Goal: Task Accomplishment & Management: Manage account settings

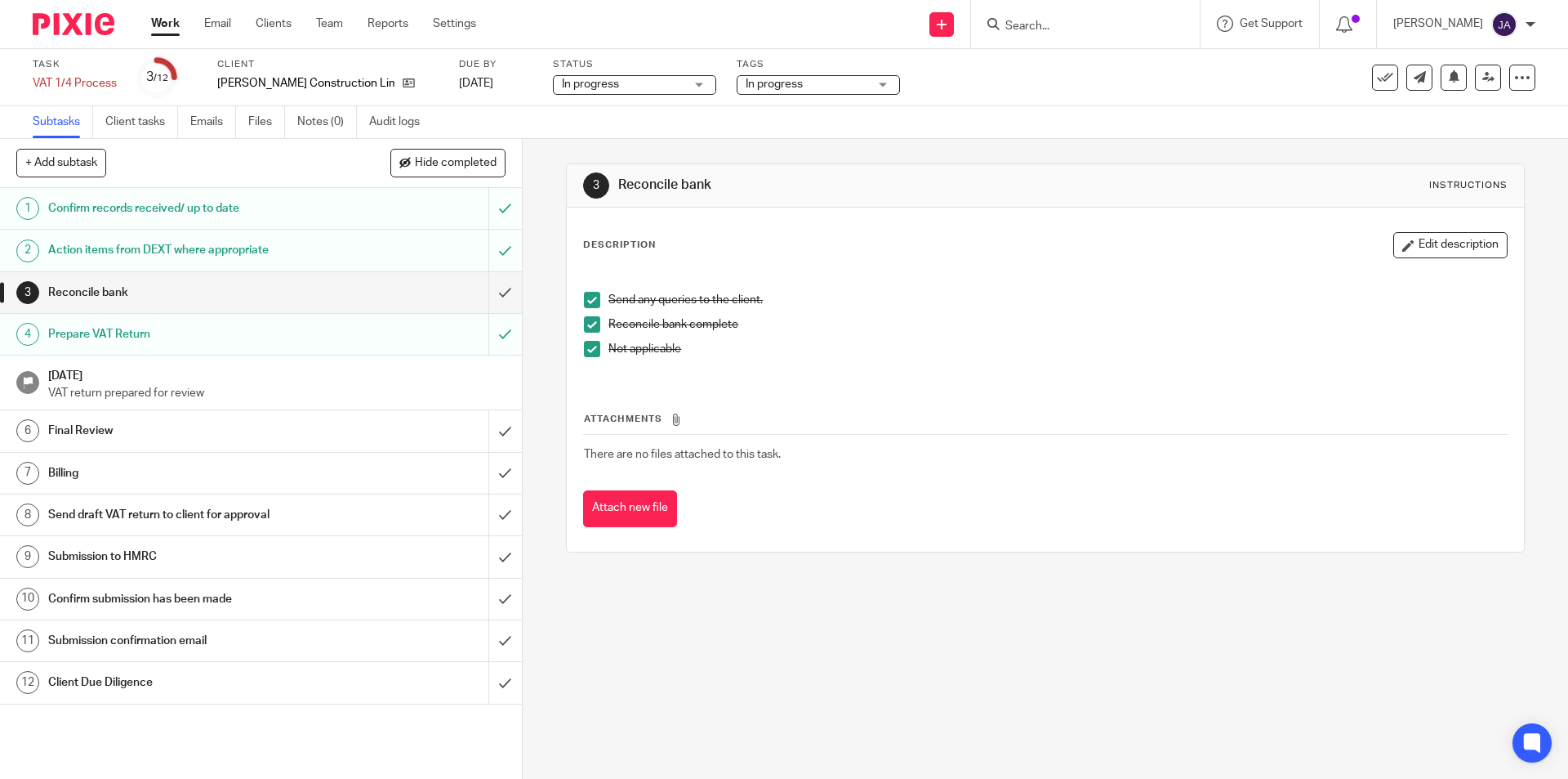
click at [205, 304] on h1 "Reconcile bank" at bounding box center [189, 292] width 283 height 25
click at [495, 290] on input "submit" at bounding box center [261, 292] width 522 height 41
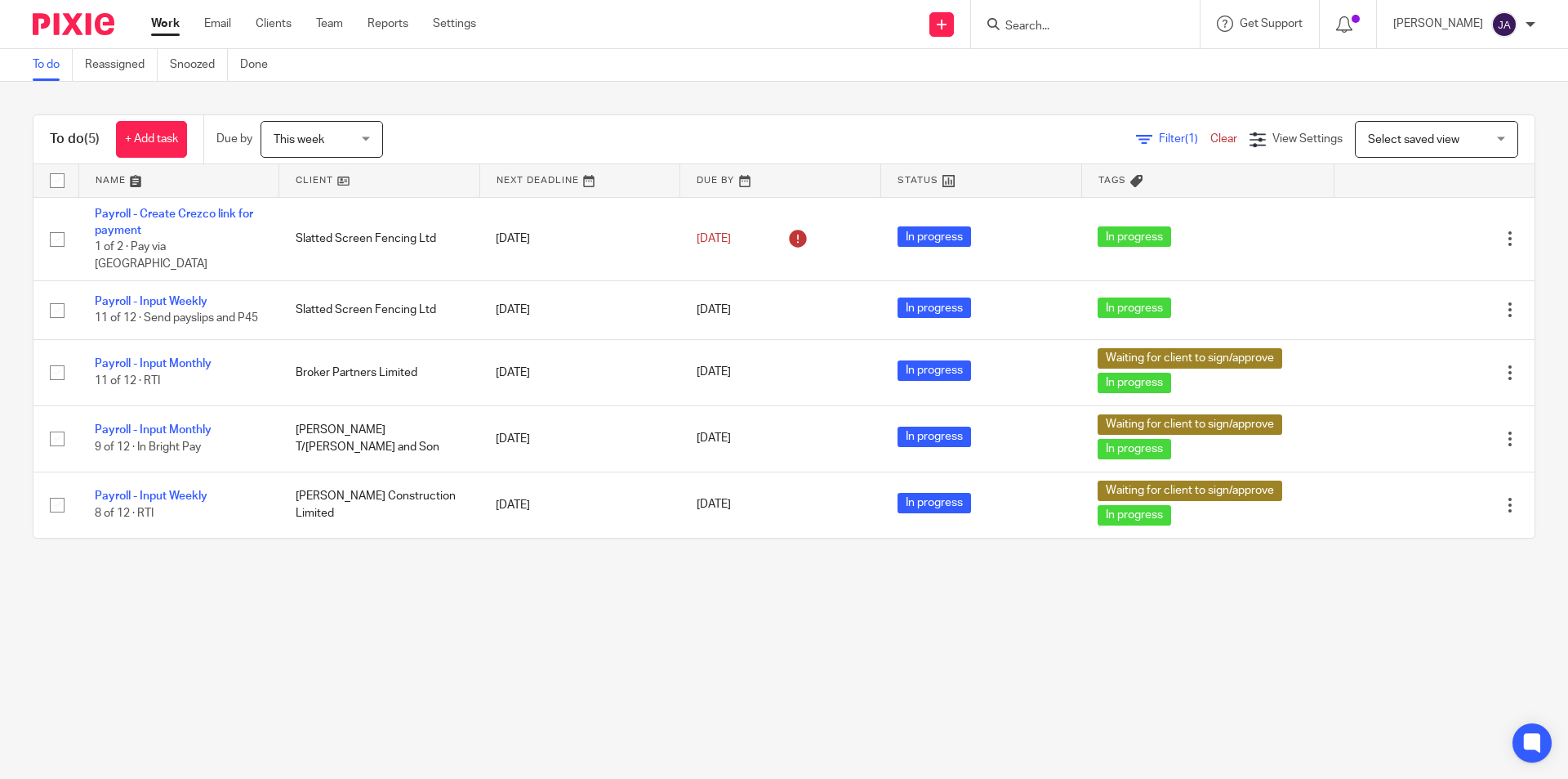
click at [1031, 27] on input "Search" at bounding box center [1078, 27] width 147 height 14
click at [1028, 30] on input "Search" at bounding box center [1078, 27] width 147 height 14
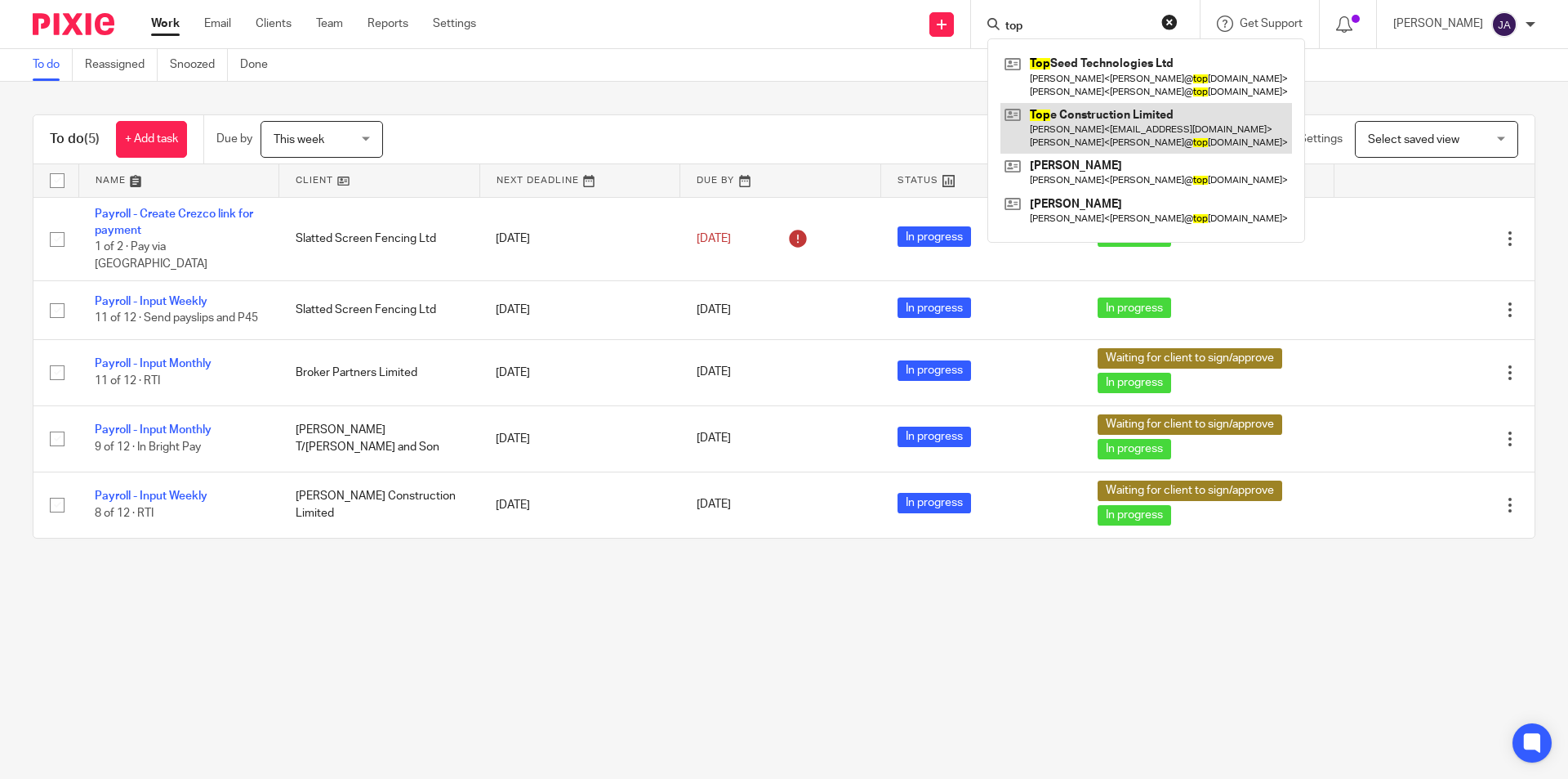
type input "top"
click at [1092, 111] on link at bounding box center [1146, 128] width 291 height 51
click at [1076, 126] on link at bounding box center [1146, 128] width 291 height 51
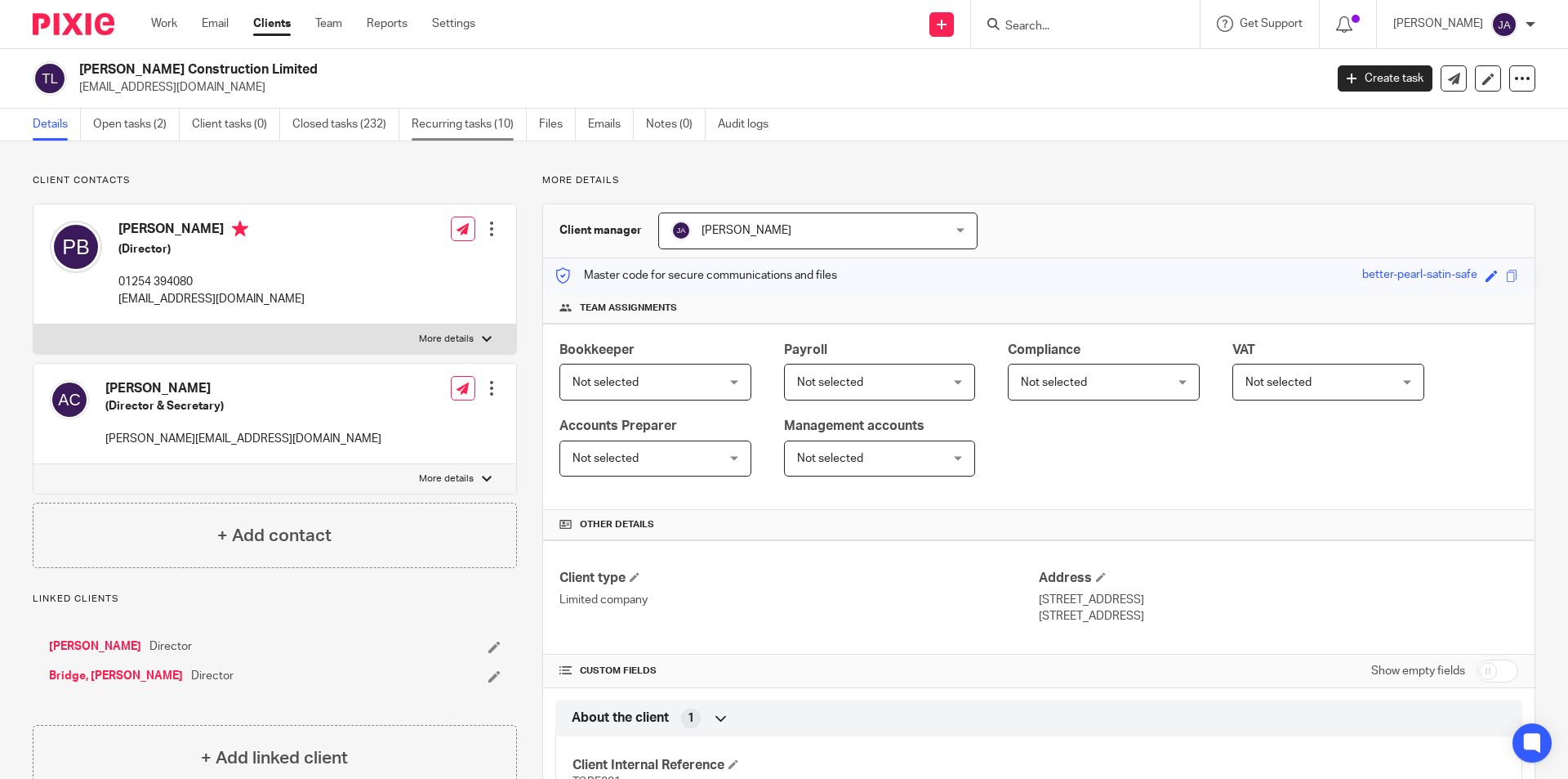
click at [487, 127] on link "Recurring tasks (10)" at bounding box center [469, 124] width 116 height 32
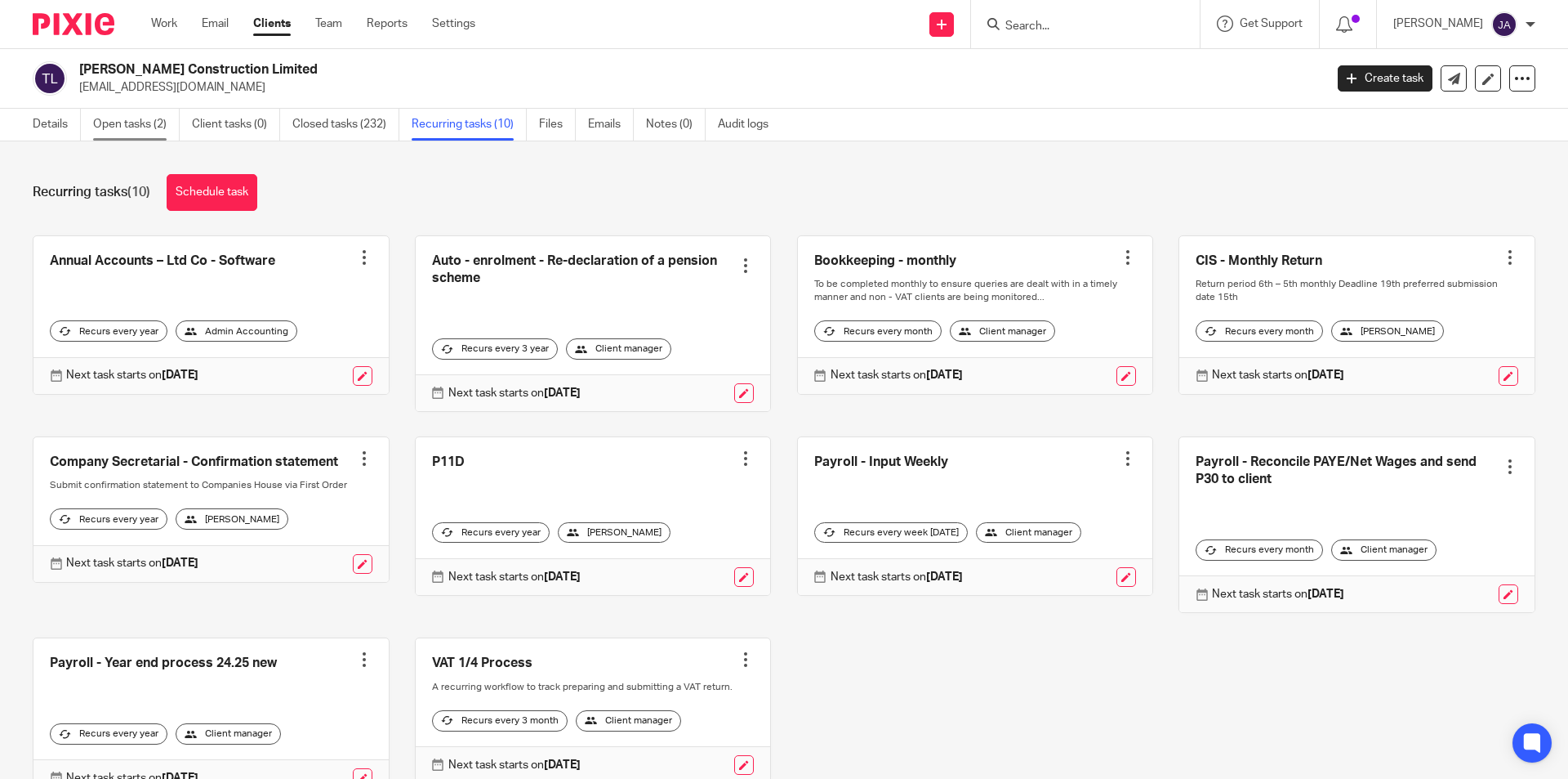
click at [121, 119] on link "Open tasks (2)" at bounding box center [136, 124] width 87 height 32
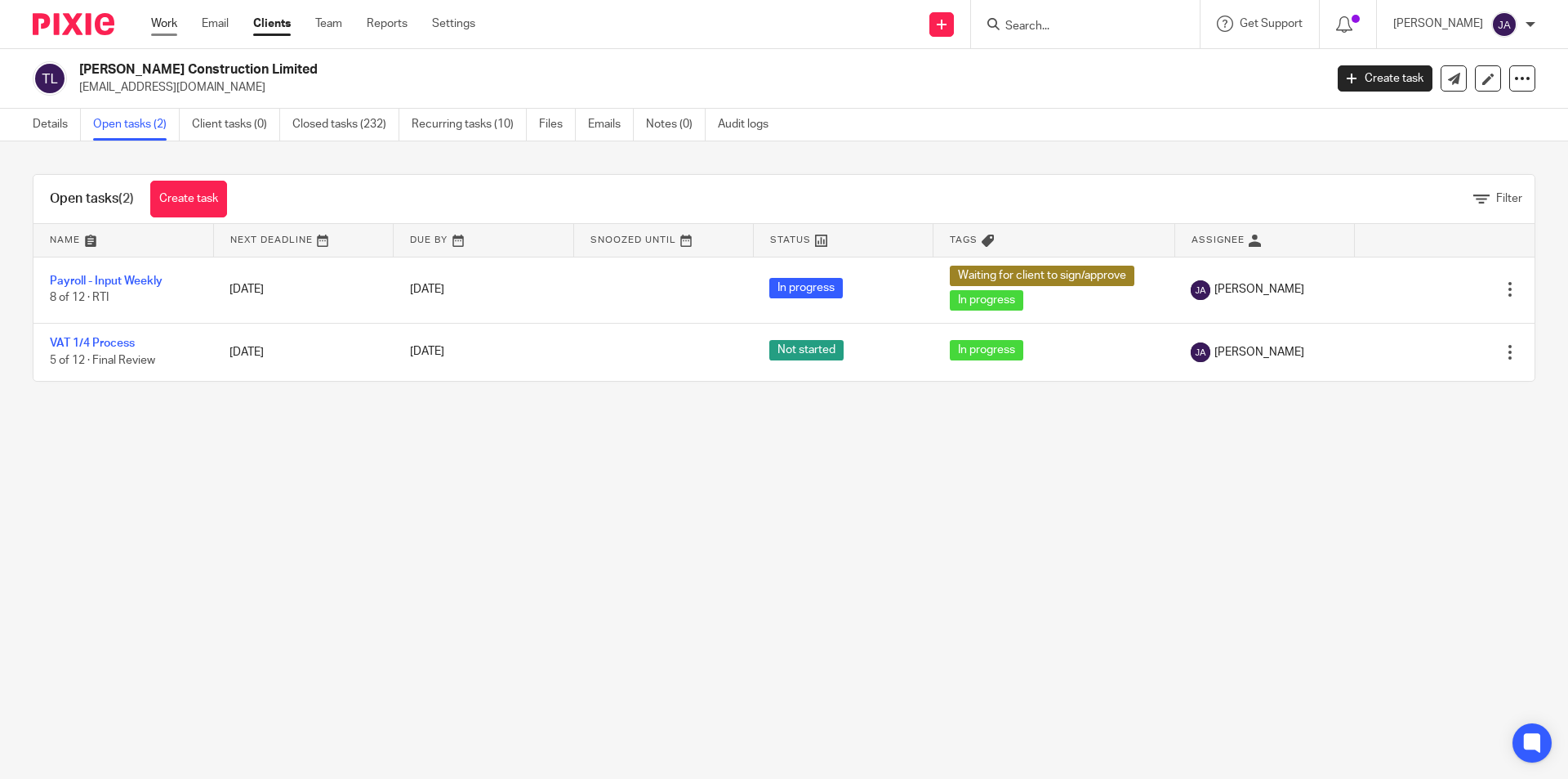
click at [175, 31] on link "Work" at bounding box center [163, 23] width 26 height 16
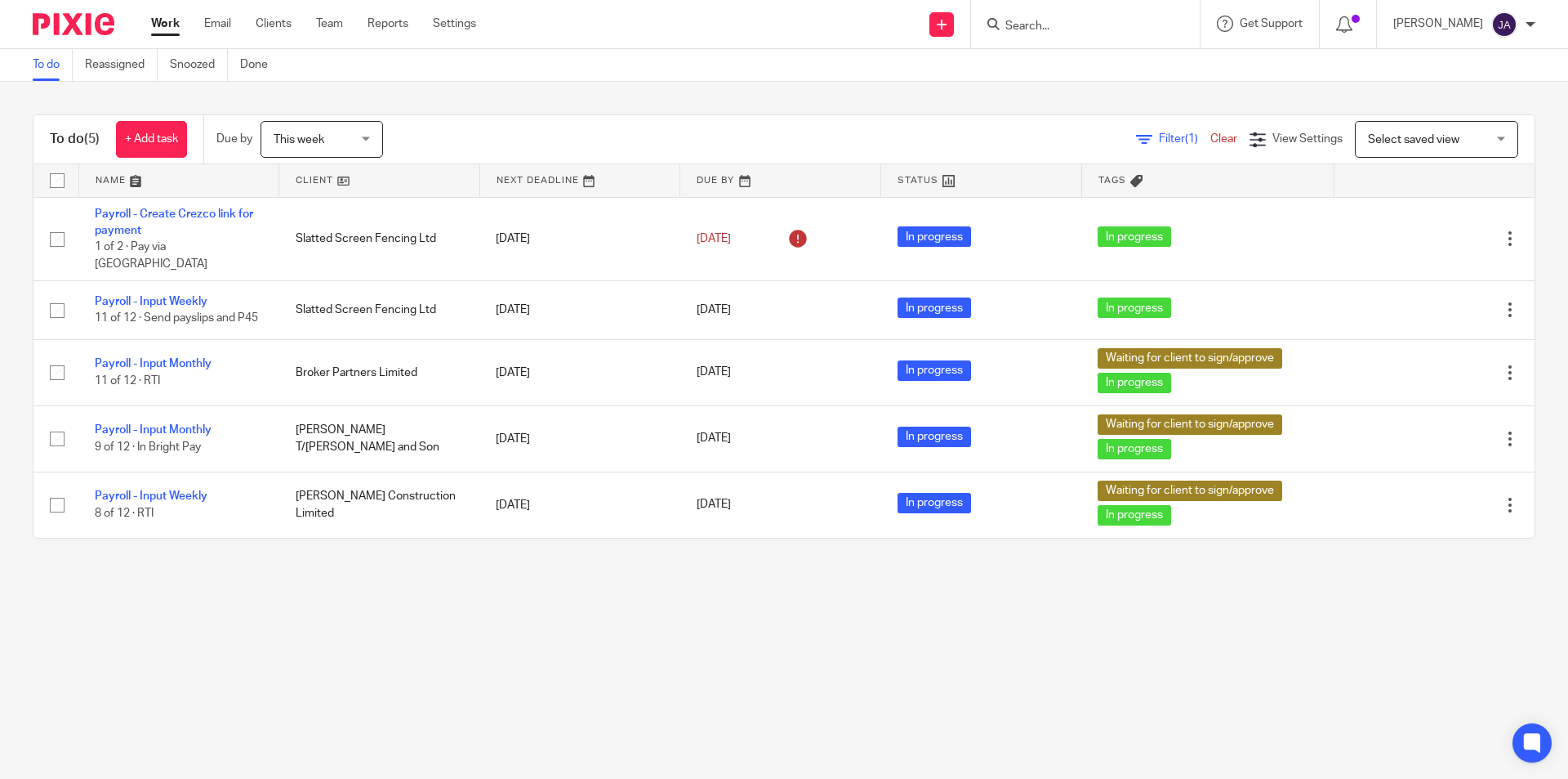
click at [360, 141] on span "This week" at bounding box center [316, 139] width 87 height 34
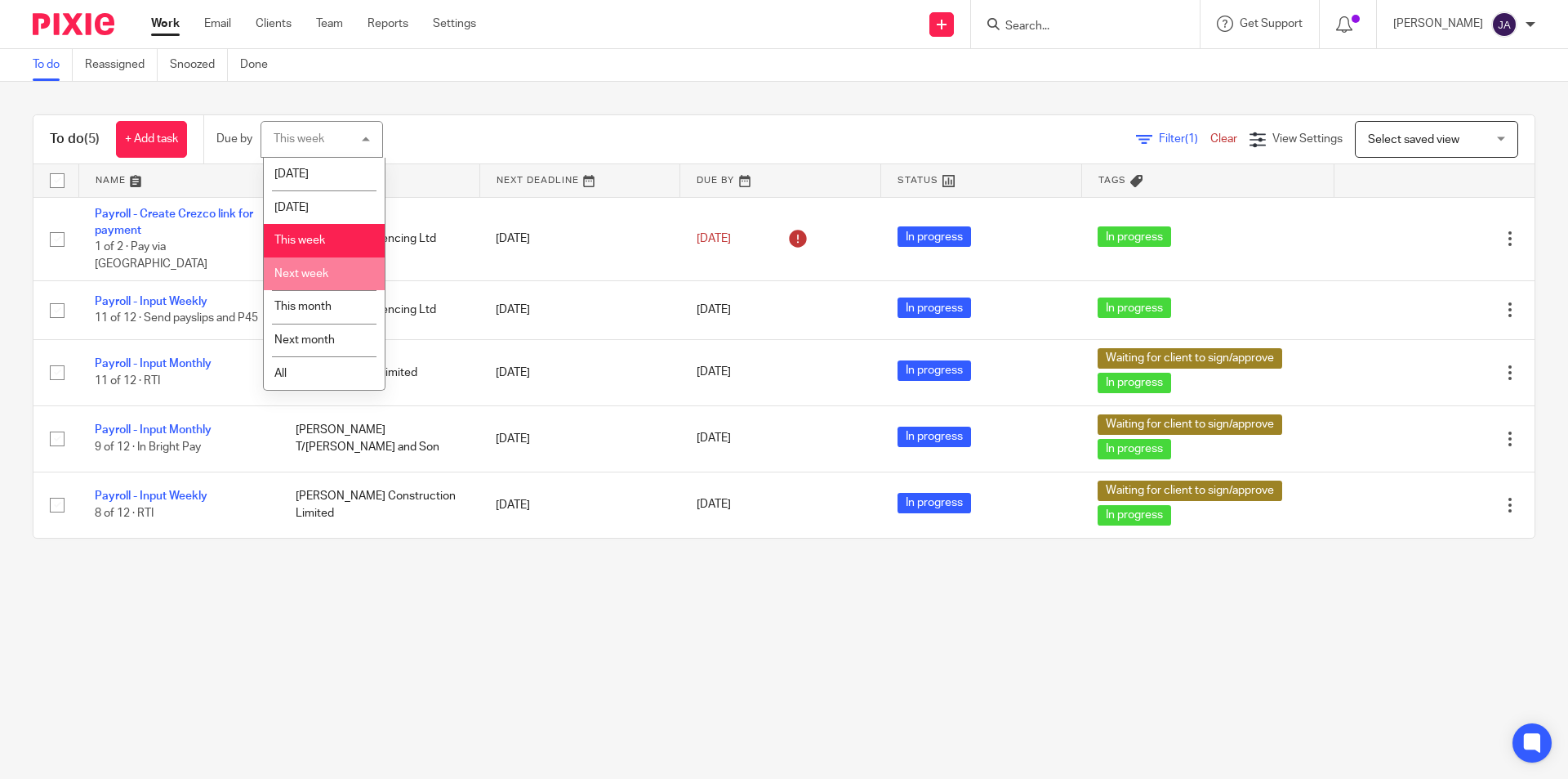
click at [306, 268] on span "Next week" at bounding box center [301, 273] width 54 height 11
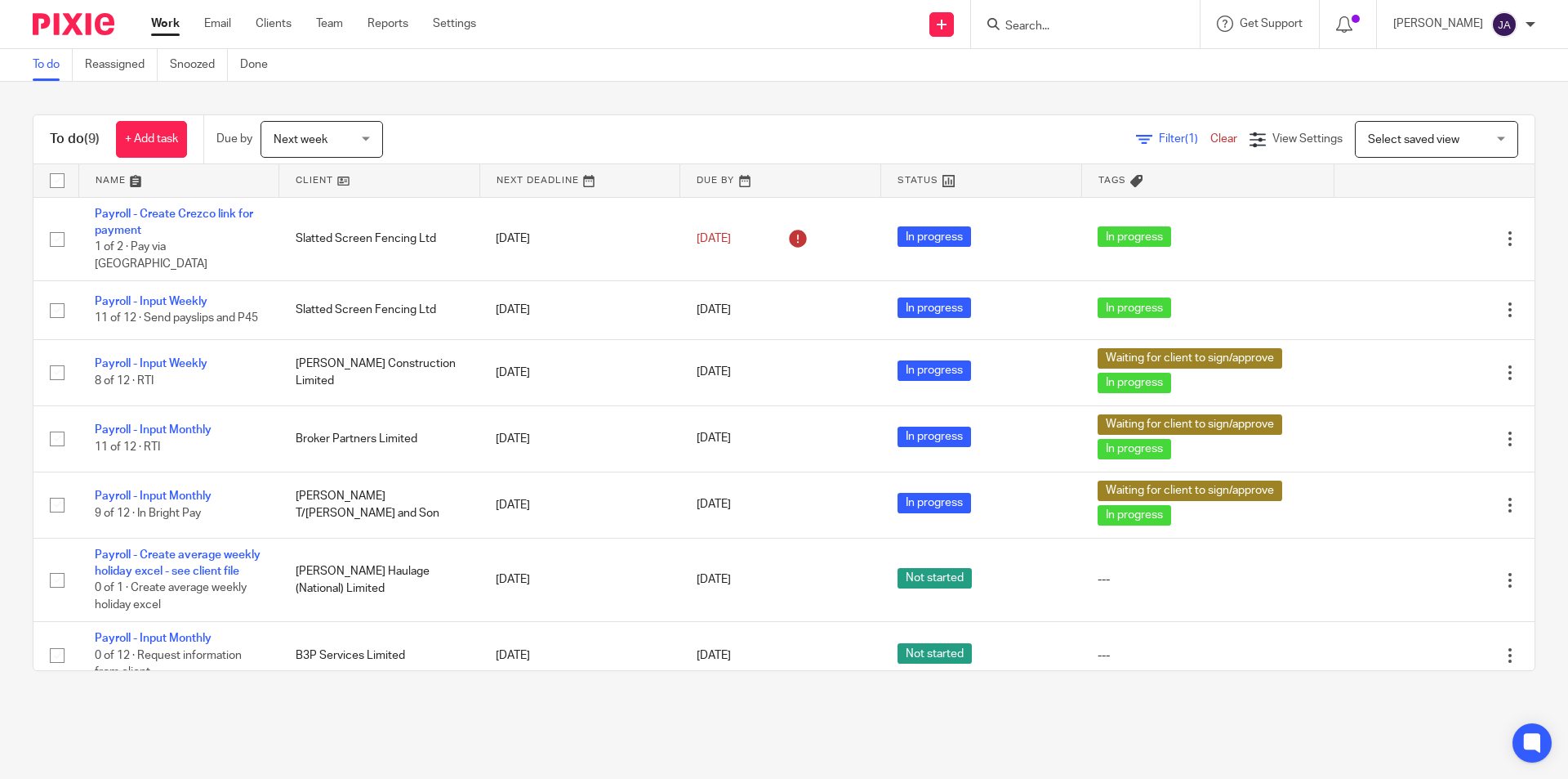
click at [318, 170] on link at bounding box center [378, 181] width 200 height 32
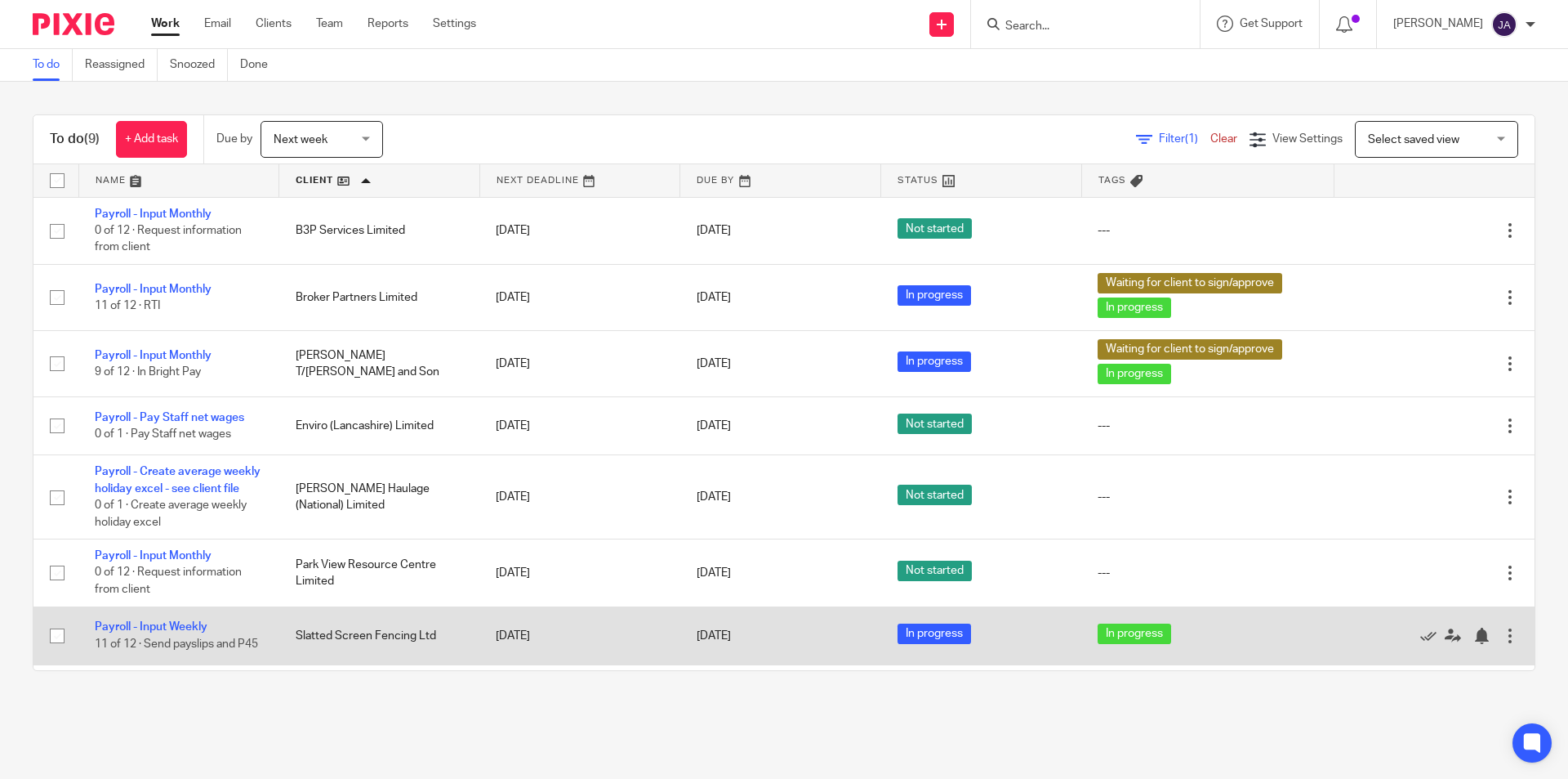
scroll to position [154, 0]
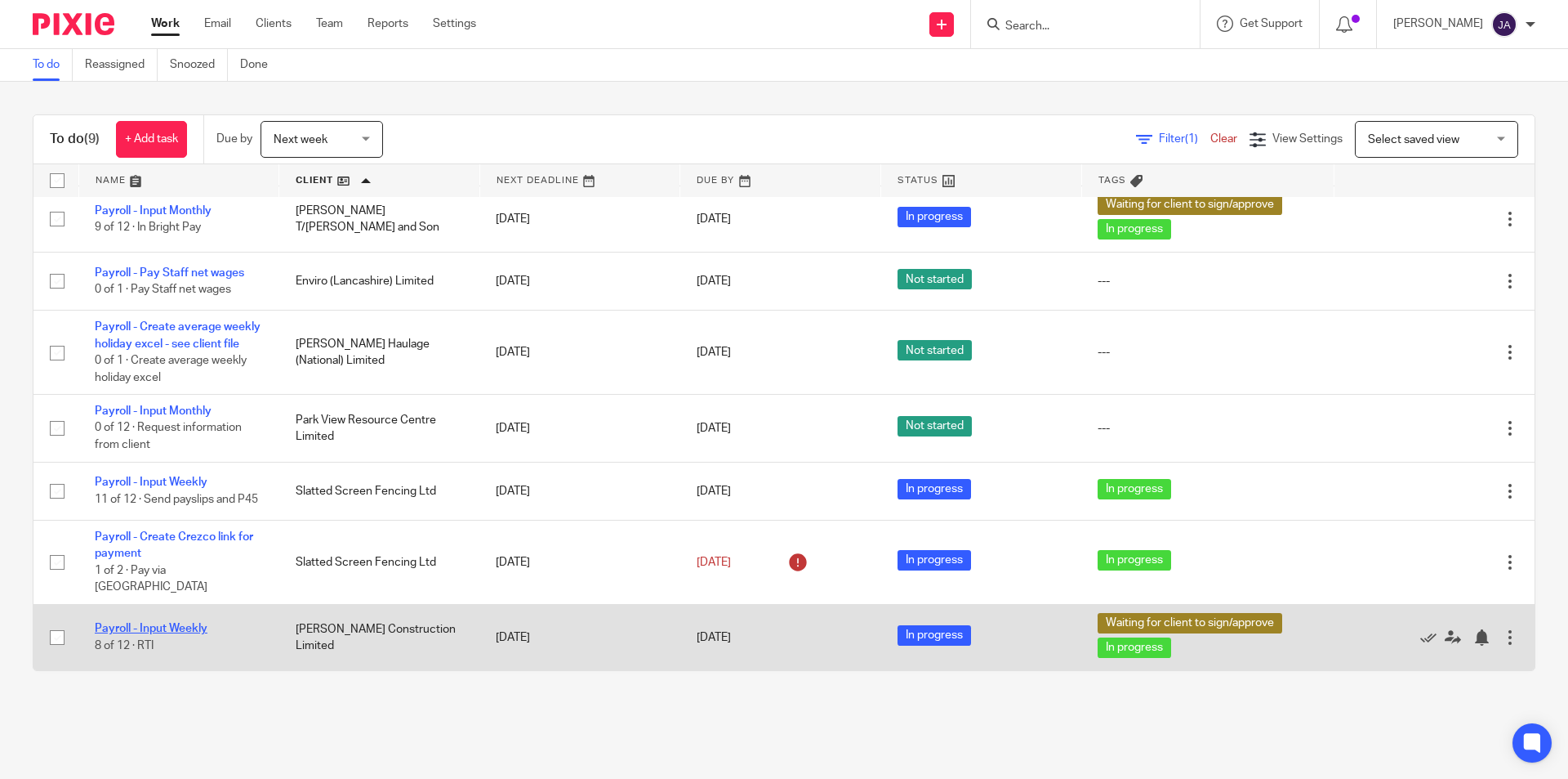
click at [174, 629] on link "Payroll - Input Weekly" at bounding box center [151, 628] width 113 height 11
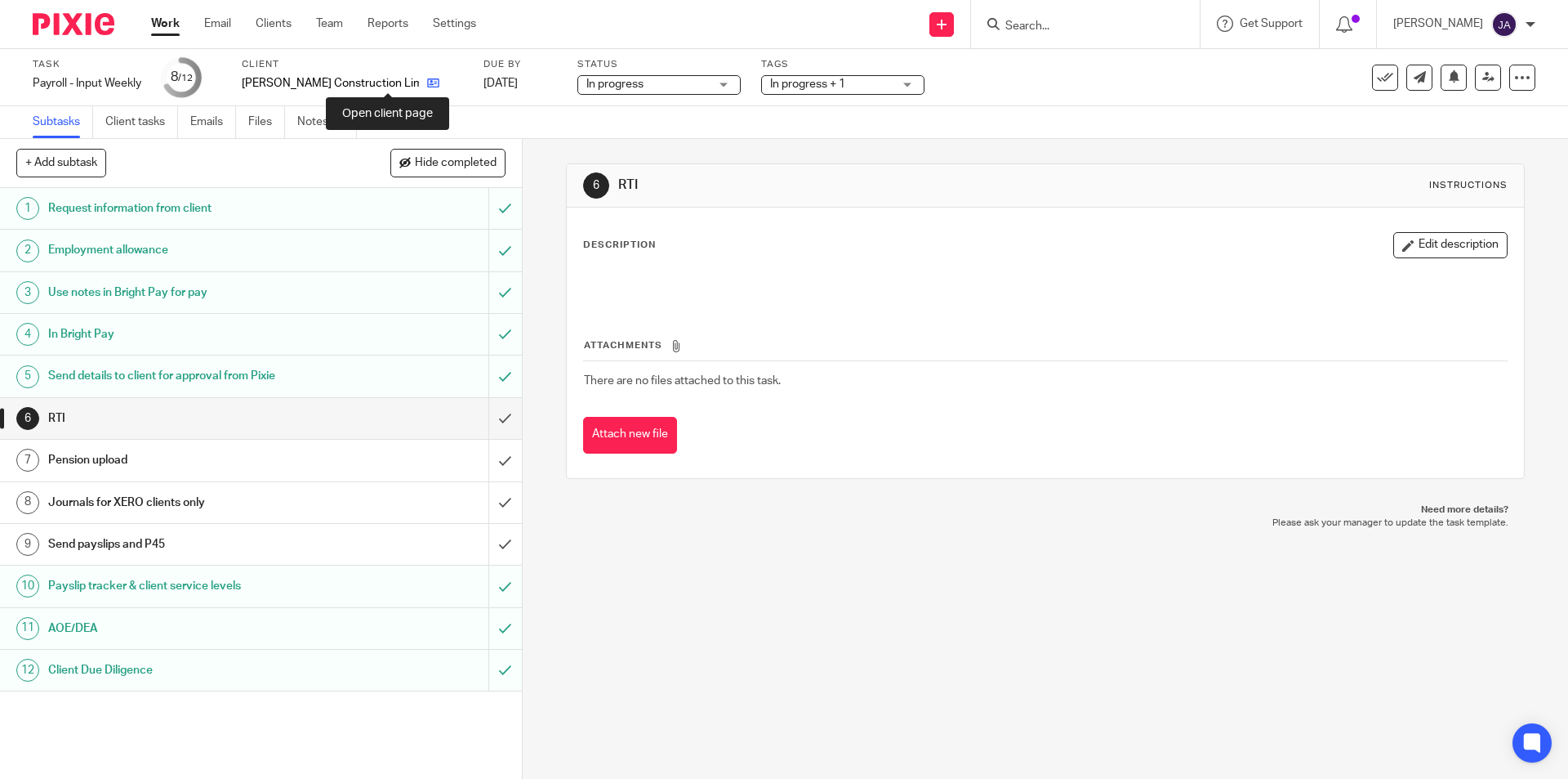
click at [427, 81] on icon at bounding box center [433, 82] width 12 height 12
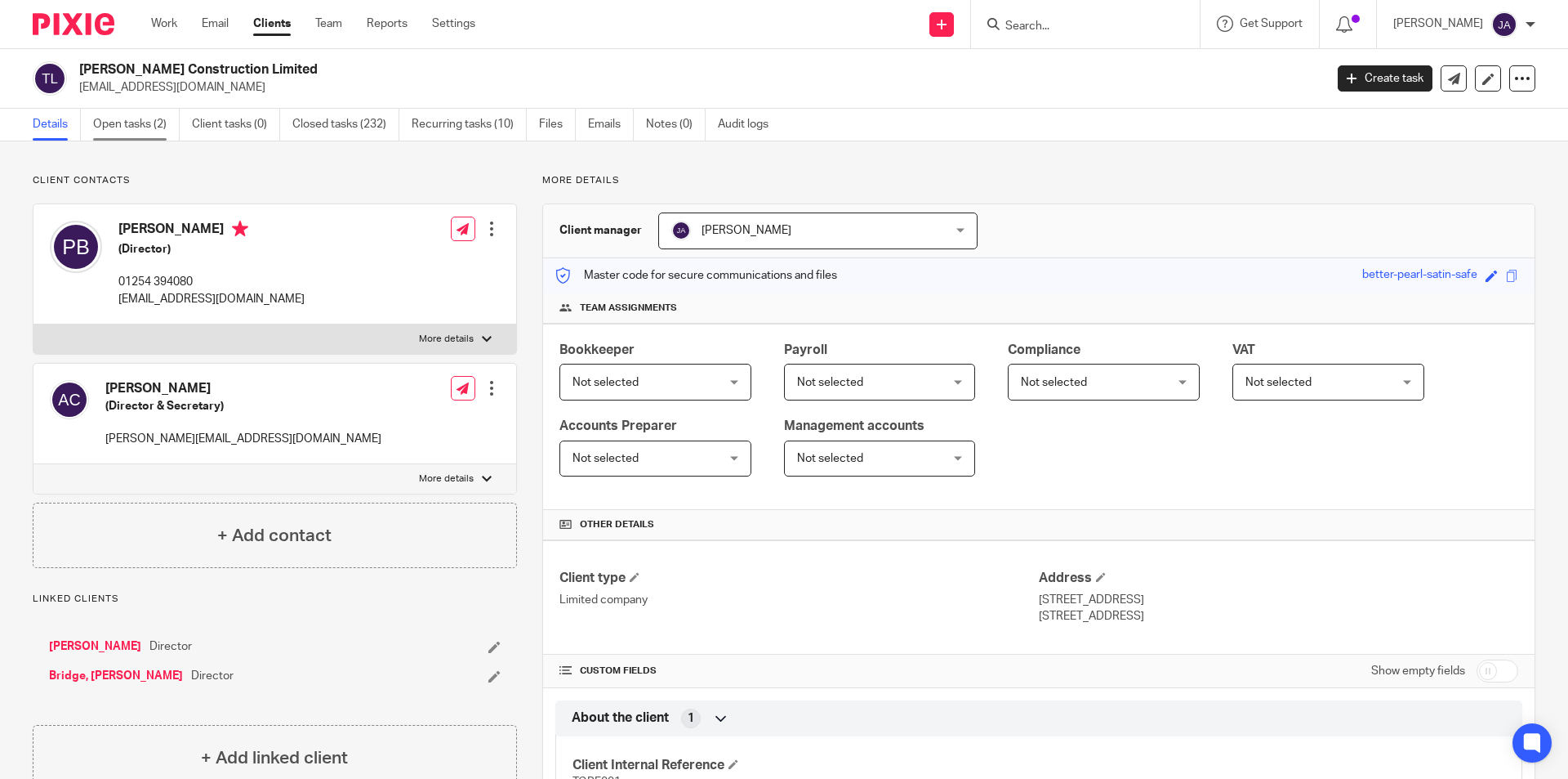
click at [134, 117] on link "Open tasks (2)" at bounding box center [136, 124] width 87 height 32
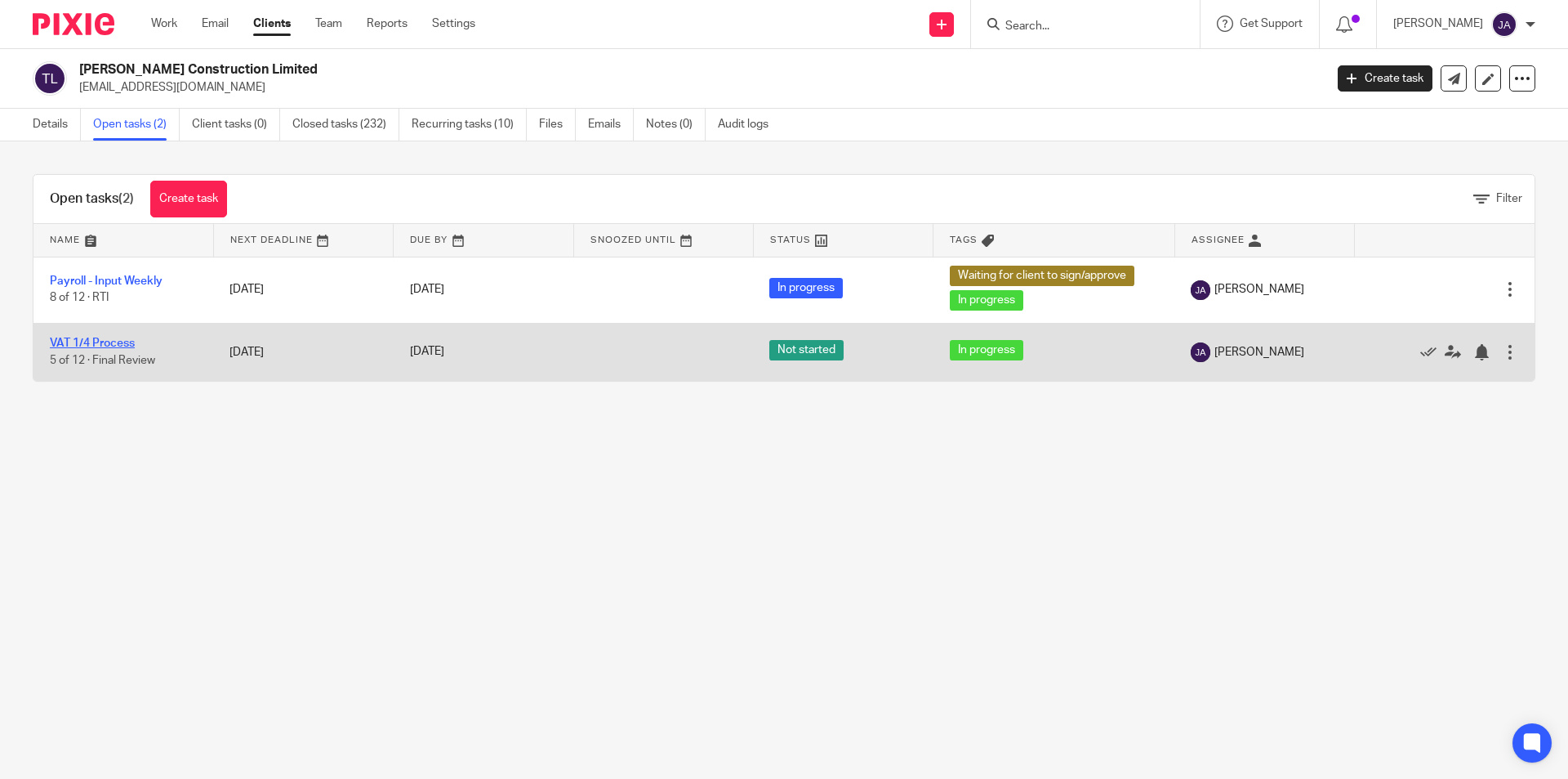
click at [104, 343] on link "VAT 1/4 Process" at bounding box center [92, 343] width 85 height 11
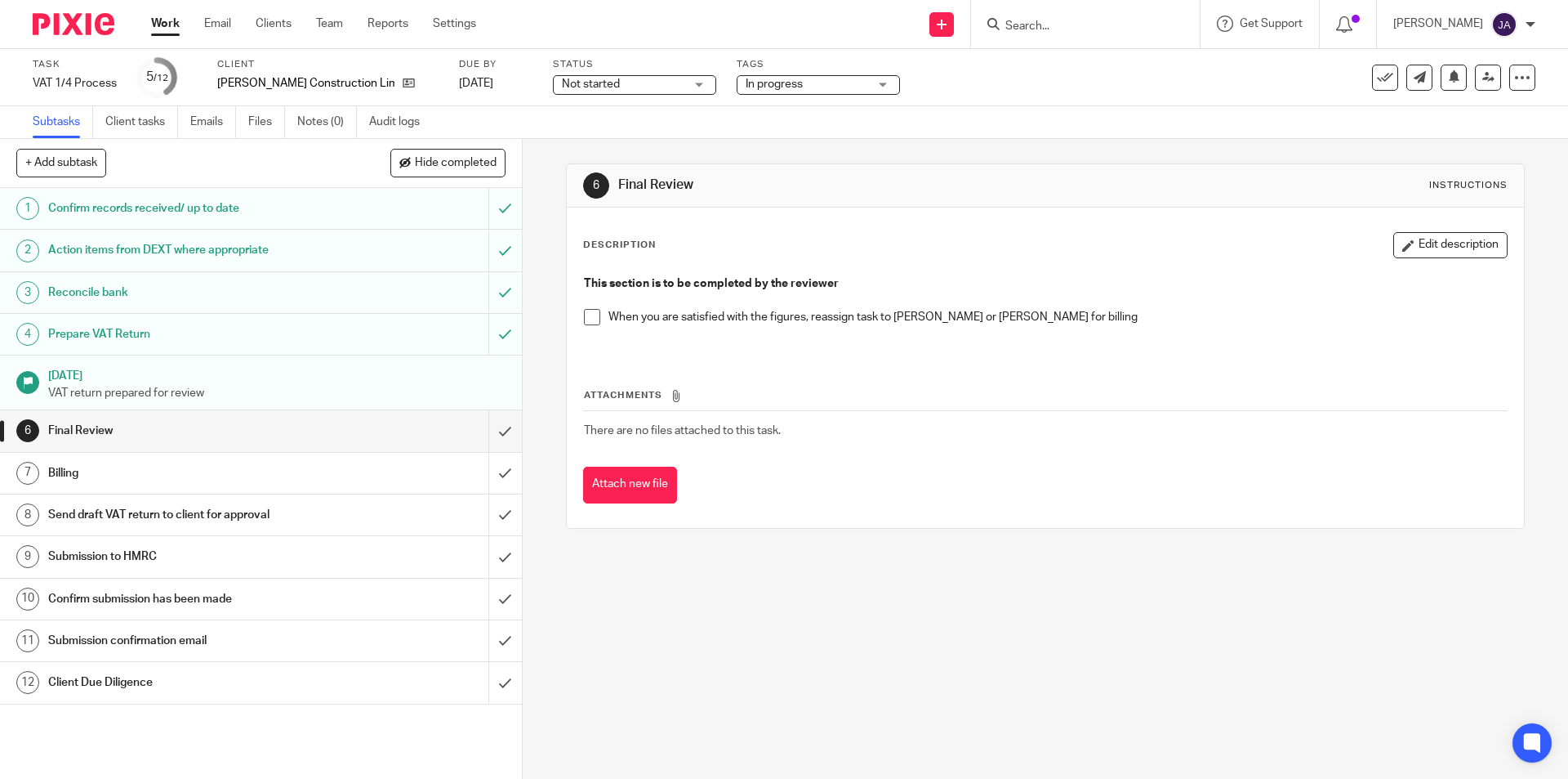
click at [607, 87] on span "Not started" at bounding box center [623, 84] width 122 height 17
click at [548, 141] on span "In progress" at bounding box center [535, 143] width 57 height 11
click at [312, 394] on p "VAT return prepared for review" at bounding box center [276, 393] width 458 height 16
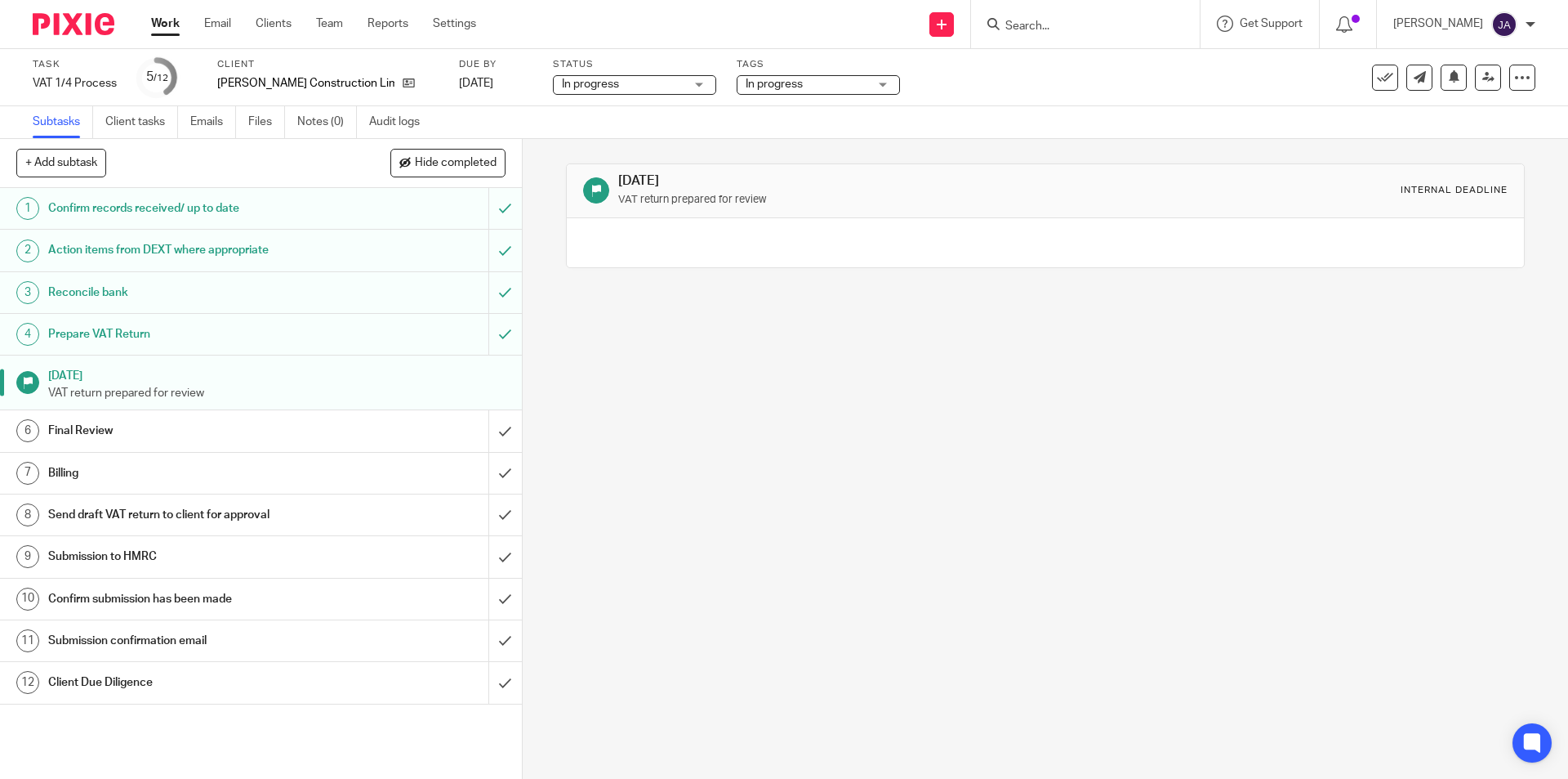
click at [414, 335] on div "Prepare VAT Return" at bounding box center [260, 335] width 424 height 25
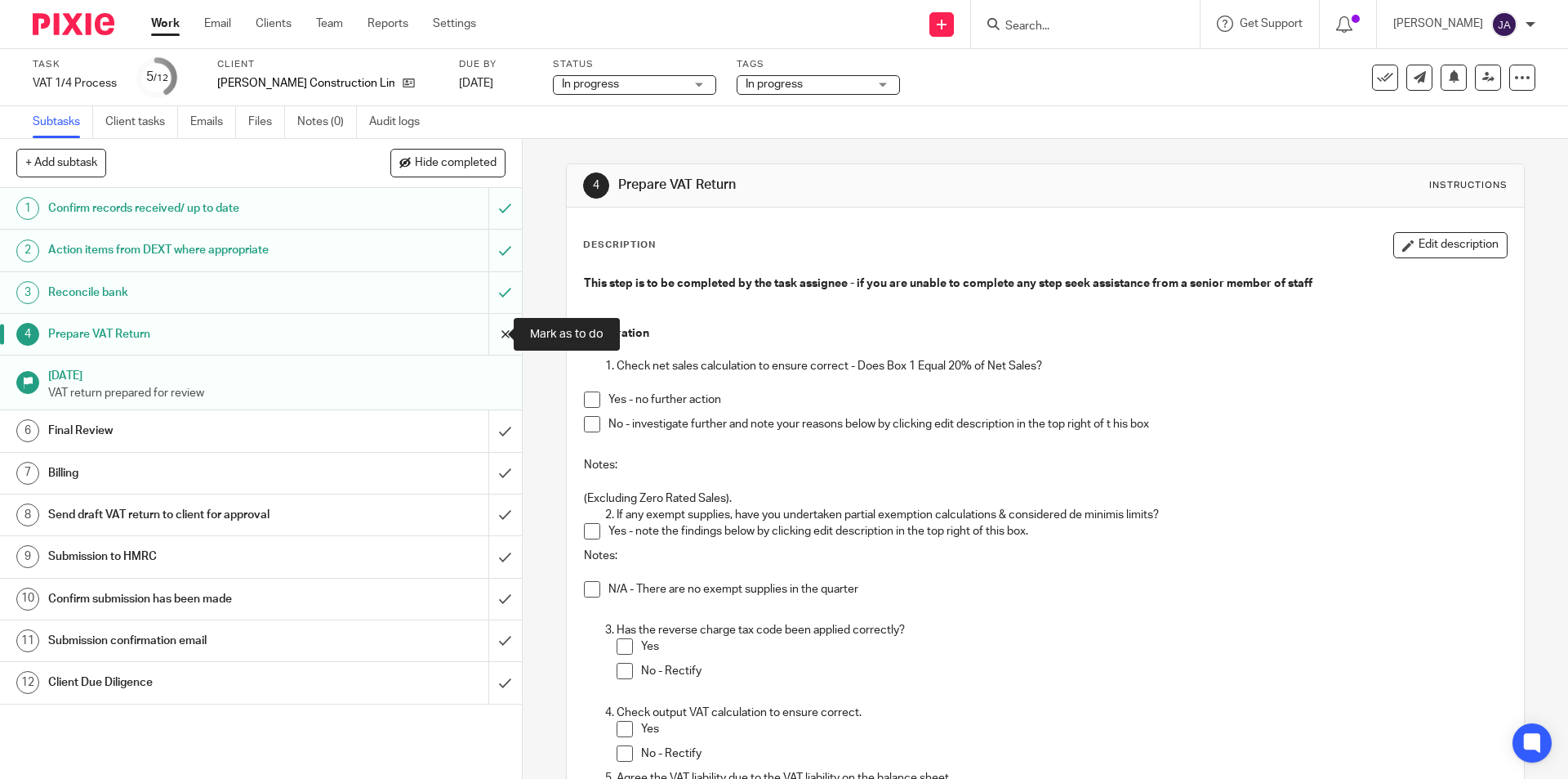
click at [483, 336] on input "submit" at bounding box center [261, 334] width 522 height 41
